Goal: Use online tool/utility: Utilize a website feature to perform a specific function

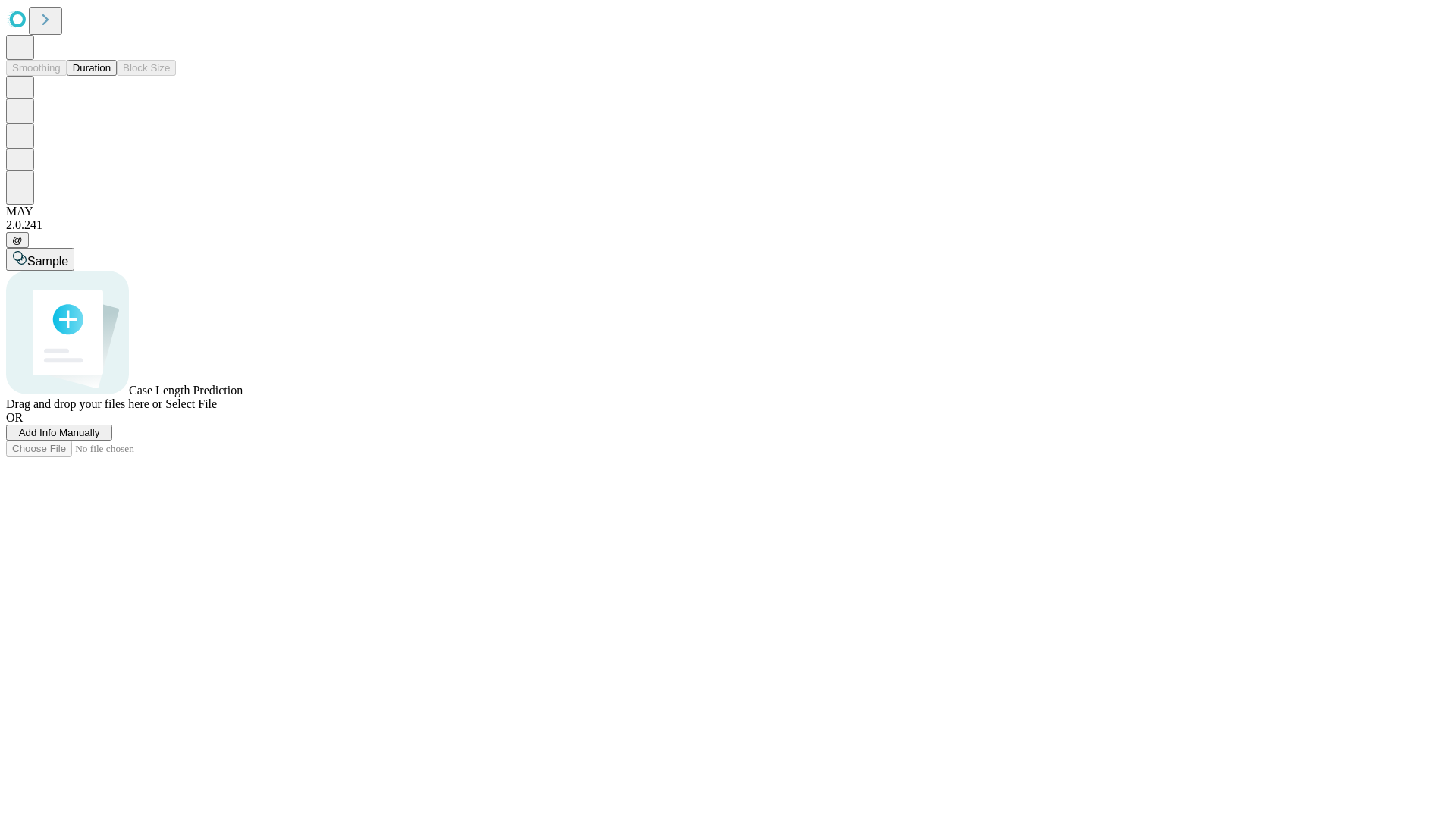
click at [111, 76] on button "Duration" at bounding box center [92, 68] width 50 height 16
click at [217, 411] on span "Select File" at bounding box center [191, 404] width 52 height 13
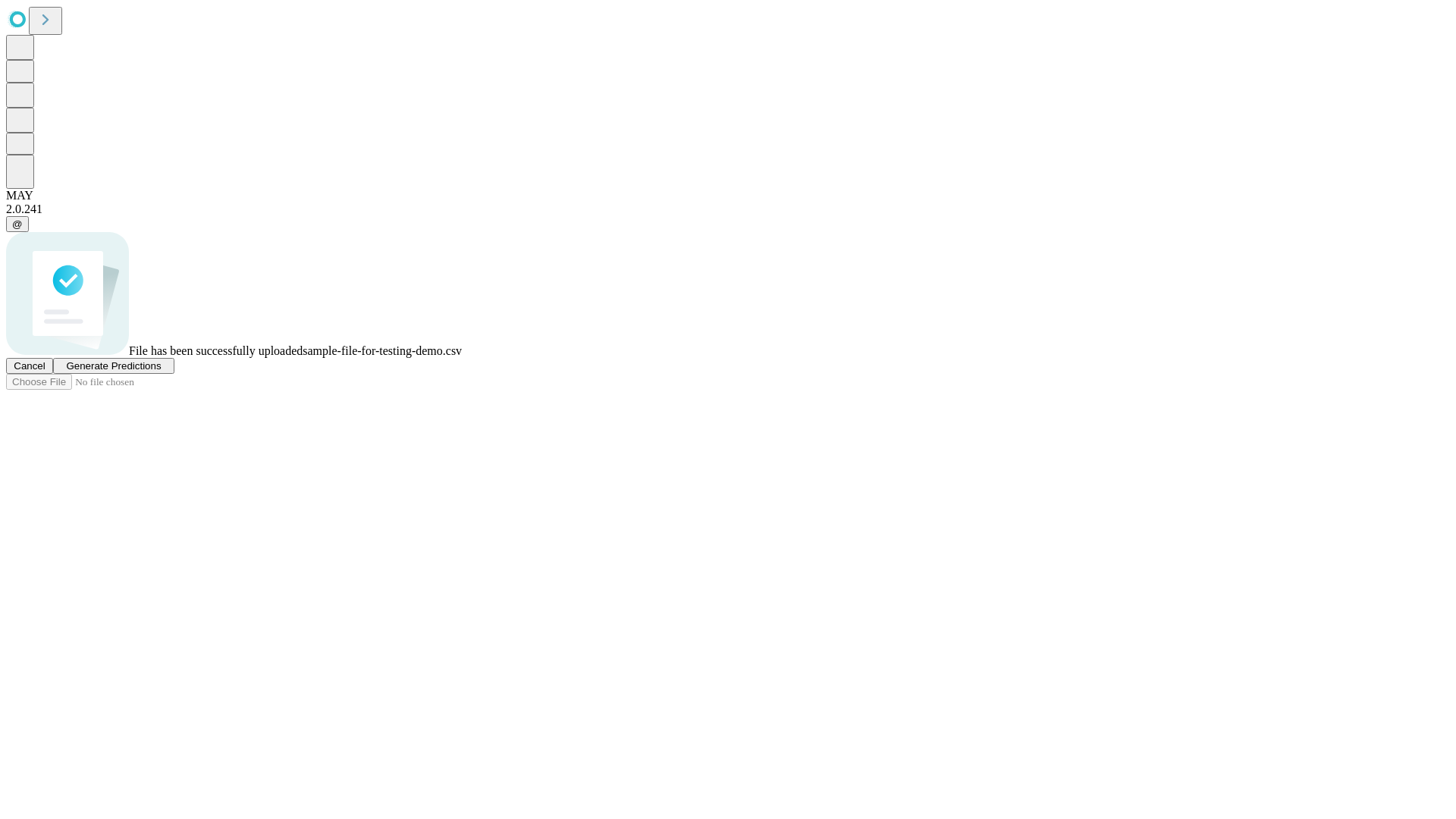
click at [161, 372] on span "Generate Predictions" at bounding box center [113, 366] width 95 height 11
